Goal: Navigation & Orientation: Find specific page/section

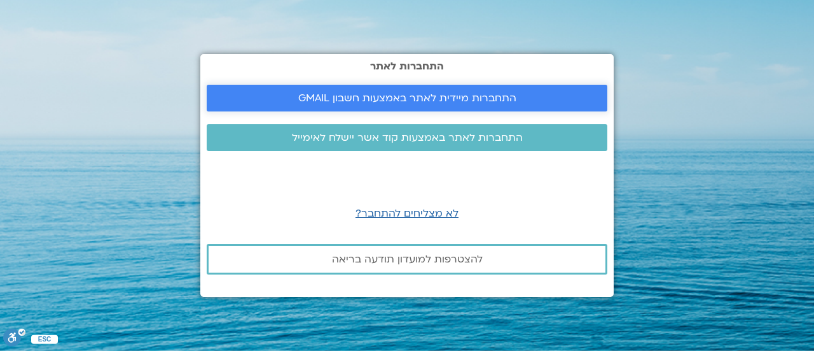
click at [445, 96] on span "התחברות מיידית לאתר באמצעות חשבון GMAIL" at bounding box center [407, 97] width 218 height 11
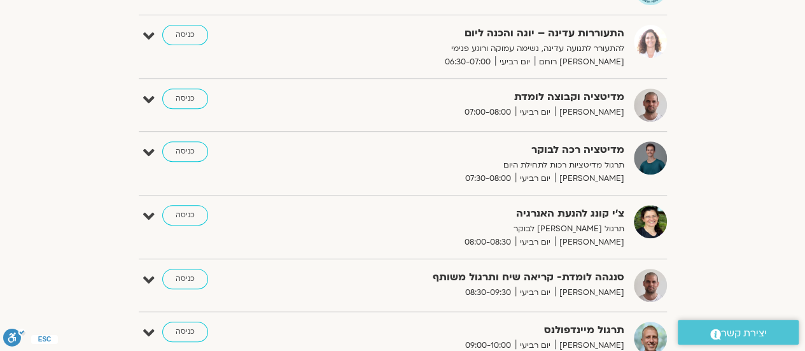
scroll to position [318, 0]
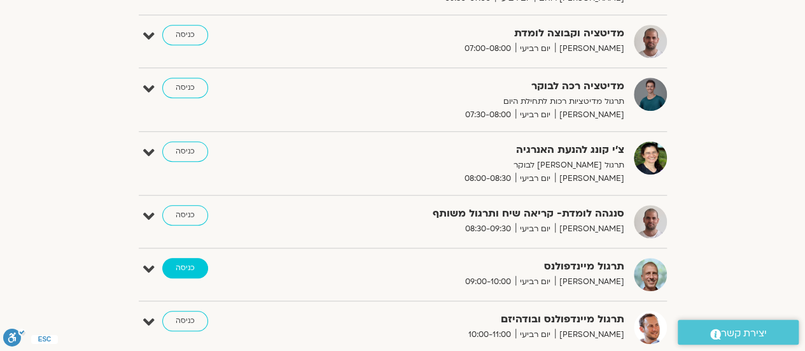
click at [190, 268] on link "כניסה" at bounding box center [185, 268] width 46 height 20
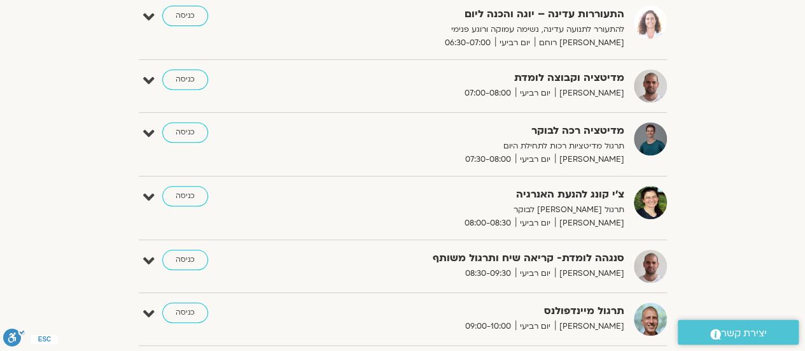
scroll to position [286, 0]
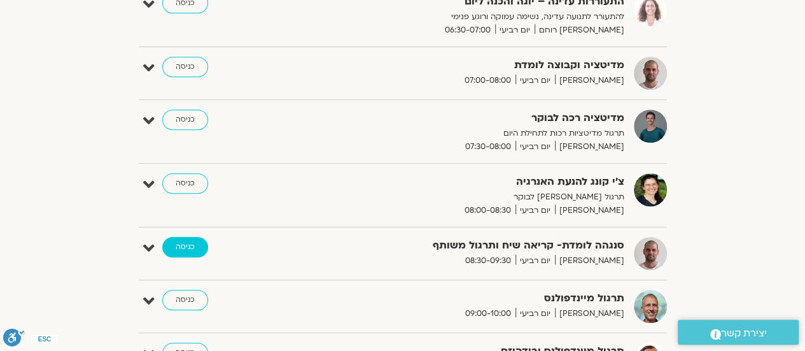
click at [181, 242] on link "כניסה" at bounding box center [185, 247] width 46 height 20
click at [183, 245] on link "כניסה" at bounding box center [185, 247] width 46 height 20
